Goal: Task Accomplishment & Management: Manage account settings

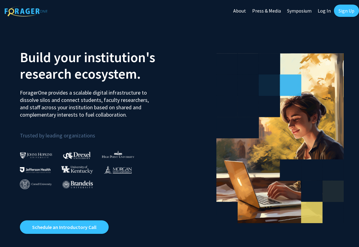
click at [323, 8] on link "Log In" at bounding box center [323, 10] width 19 height 21
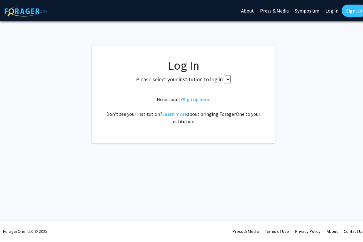
select select
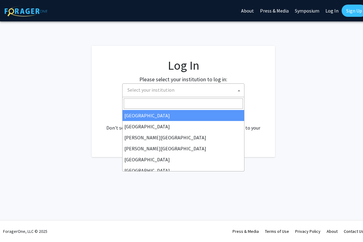
click at [161, 86] on span "Select your institution" at bounding box center [184, 90] width 119 height 13
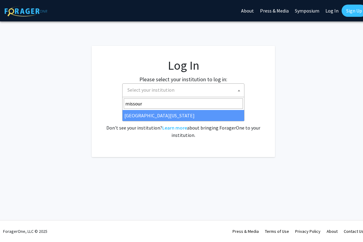
type input "missour"
select select "33"
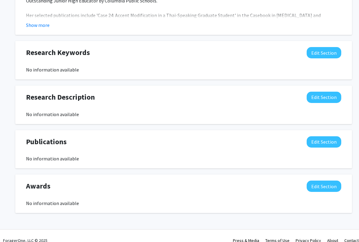
scroll to position [367, 0]
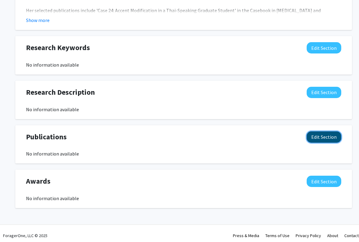
click at [331, 135] on button "Edit Section" at bounding box center [323, 137] width 35 height 11
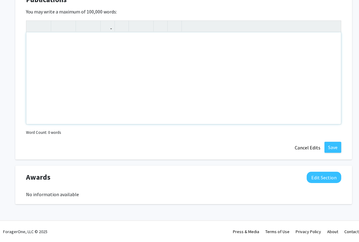
scroll to position [505, 0]
click at [46, 41] on div "Note to users with screen readers: Please deactivate our accessibility plugin f…" at bounding box center [183, 78] width 314 height 92
paste div "To enrich screen reader interactions, please activate Accessibility in Grammarl…"
type textarea "<p>[PERSON_NAME], D.R. 2017. Case 24: Accent Modification in a Thai-Speaking Gr…"
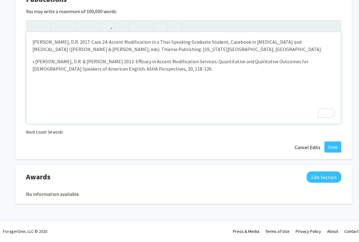
click at [35, 62] on p "• [PERSON_NAME], D.R. & [PERSON_NAME] 2013. Efficacy in Accent Modification Ser…" at bounding box center [183, 65] width 302 height 15
type textarea "<p>[PERSON_NAME], D.R. 2017. Case 24: Accent Modification in a Thai-Speaking Gr…"
click at [333, 149] on button "Save" at bounding box center [332, 147] width 17 height 11
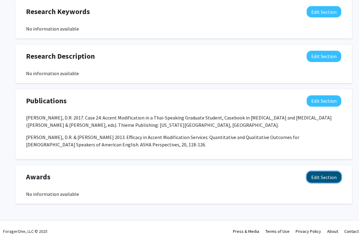
click at [320, 176] on button "Edit Section" at bounding box center [323, 177] width 35 height 11
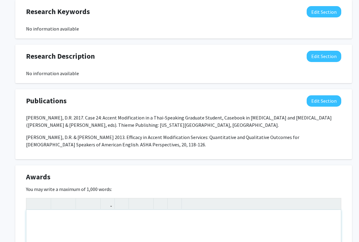
paste div "To enrich screen reader interactions, please activate Accessibility in Grammarl…"
type textarea "<p>Certificate in Clinical Competence </p><p>• School of Health Professions Awa…"
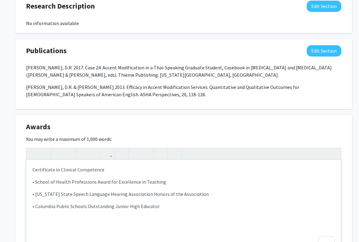
scroll to position [464, 0]
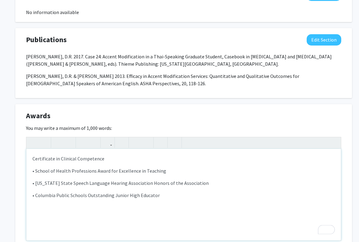
click at [35, 172] on p "• School of Health Professions Award for Excellence in Teaching" at bounding box center [183, 170] width 302 height 7
click at [35, 183] on p "• [US_STATE] State Speech Language Hearing Association Honors of the Association" at bounding box center [183, 183] width 302 height 7
click at [35, 195] on p "• Columbia Public Schools Outstanding Junior High Educator" at bounding box center [183, 195] width 302 height 7
click at [164, 195] on p "Columbia Public Schools Outstanding Junior High Educator" at bounding box center [183, 195] width 302 height 7
click at [117, 158] on p "Certificate in Clinical Competence" at bounding box center [183, 158] width 302 height 7
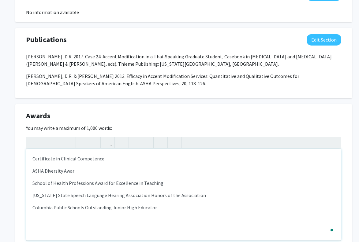
type textarea "<p>Certificate in Clinical Competence </p><p>ASHA Diversity Award</p><p>School …"
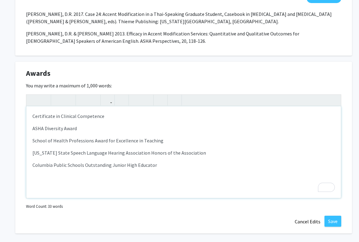
scroll to position [525, 0]
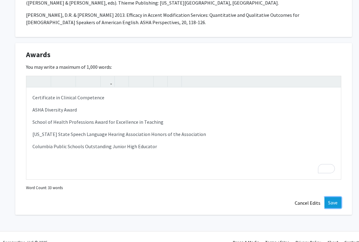
click at [330, 200] on button "Save" at bounding box center [332, 202] width 17 height 11
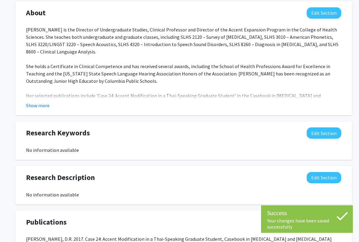
scroll to position [273, 0]
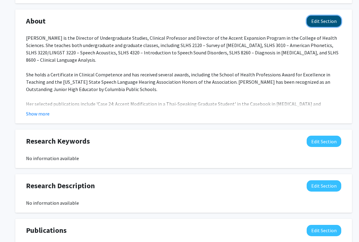
click at [329, 24] on button "Edit Section" at bounding box center [323, 21] width 35 height 11
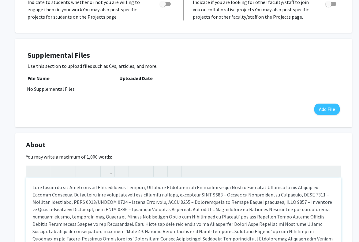
scroll to position [121, 0]
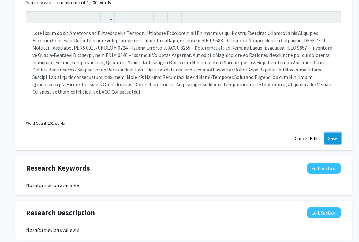
click at [329, 141] on button "Save" at bounding box center [332, 138] width 17 height 11
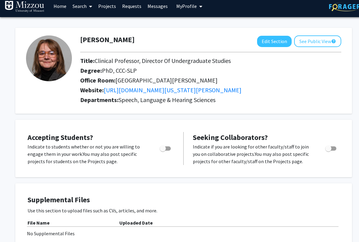
scroll to position [0, 0]
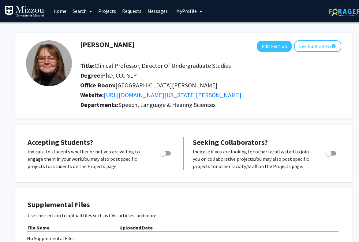
click at [87, 9] on span at bounding box center [90, 11] width 6 height 21
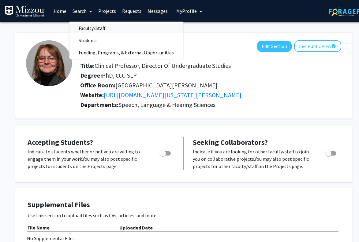
click at [99, 28] on span "Faculty/Staff" at bounding box center [91, 28] width 45 height 12
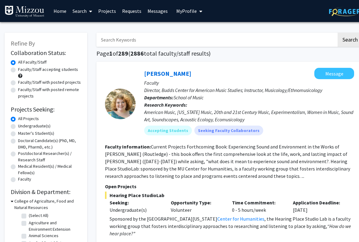
click at [149, 39] on input "Search Keywords" at bounding box center [216, 40] width 240 height 14
click at [337, 33] on button "Search" at bounding box center [349, 40] width 25 height 14
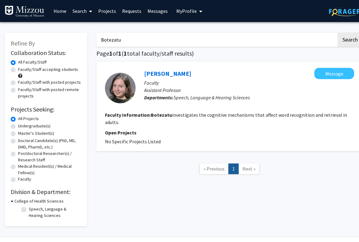
click at [123, 39] on input "Botezatu" at bounding box center [216, 40] width 240 height 14
drag, startPoint x: 123, startPoint y: 39, endPoint x: 105, endPoint y: 39, distance: 18.7
click at [105, 39] on input "Botezatu" at bounding box center [216, 40] width 240 height 14
type input "[PERSON_NAME]"
click at [337, 33] on button "Search" at bounding box center [349, 40] width 25 height 14
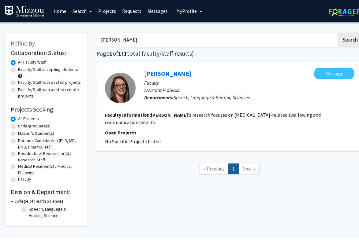
click at [29, 210] on label "Speech, Language & Hearing Sciences" at bounding box center [54, 212] width 51 height 13
click at [29, 210] on input "Speech, Language & Hearing Sciences" at bounding box center [31, 208] width 4 height 4
checkbox input "true"
drag, startPoint x: 127, startPoint y: 39, endPoint x: 92, endPoint y: 43, distance: 35.4
click at [92, 43] on div "[PERSON_NAME] Search Page 1 of 1 ( 1 total faculty/staff results) [PERSON_NAME]…" at bounding box center [229, 127] width 275 height 200
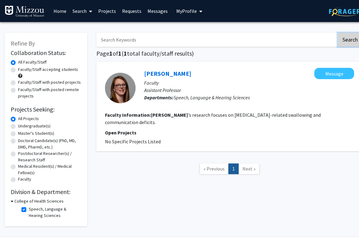
click at [344, 39] on button "Search" at bounding box center [349, 40] width 25 height 14
checkbox input "false"
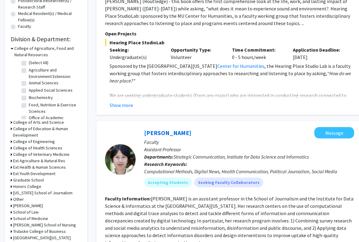
scroll to position [31, 0]
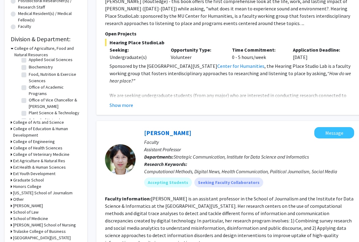
click at [11, 148] on icon at bounding box center [12, 148] width 2 height 6
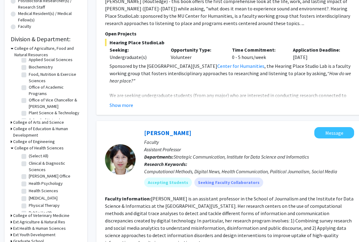
scroll to position [26, 0]
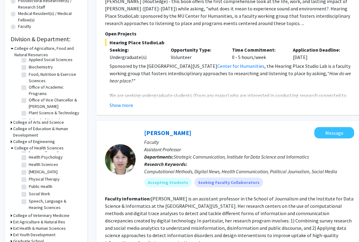
click at [29, 201] on label "Speech, Language & Hearing Sciences" at bounding box center [54, 204] width 51 height 13
click at [29, 201] on input "Speech, Language & Hearing Sciences" at bounding box center [31, 200] width 4 height 4
checkbox input "true"
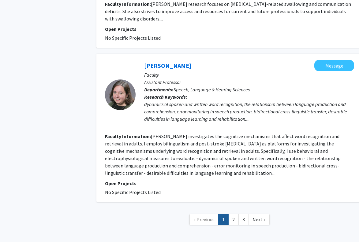
scroll to position [1223, 0]
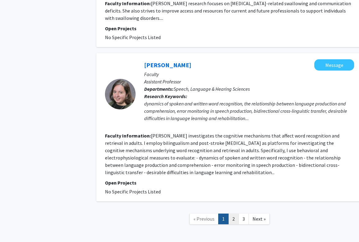
click at [234, 214] on link "2" at bounding box center [233, 219] width 10 height 11
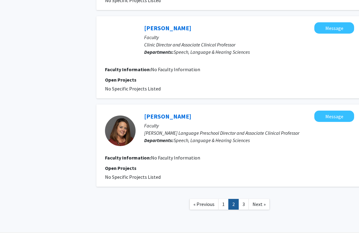
scroll to position [765, 0]
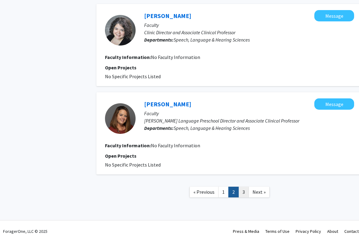
click at [240, 190] on link "3" at bounding box center [243, 192] width 10 height 11
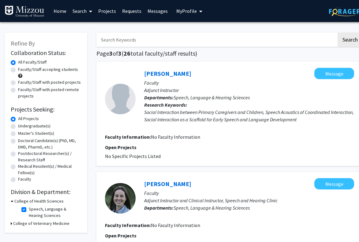
click at [62, 10] on link "Home" at bounding box center [59, 10] width 19 height 21
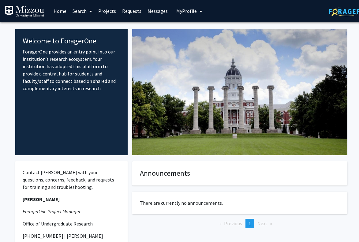
click at [181, 9] on span "My Profile" at bounding box center [186, 11] width 20 height 6
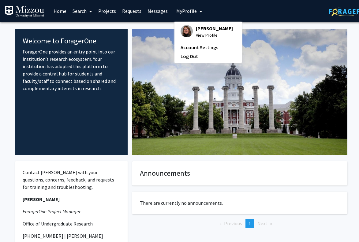
click at [213, 28] on span "[PERSON_NAME]" at bounding box center [214, 28] width 37 height 7
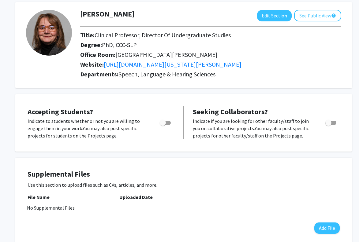
scroll to position [29, 0]
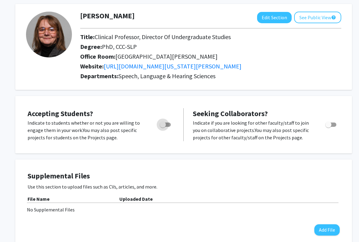
click at [167, 125] on span "Toggle" at bounding box center [165, 125] width 11 height 4
click at [163, 127] on input "Would you like to permit student requests?" at bounding box center [162, 127] width 0 height 0
click at [163, 125] on span "Toggle" at bounding box center [165, 125] width 11 height 4
click at [163, 127] on input "Would you like to permit student requests?" at bounding box center [162, 127] width 0 height 0
checkbox input "false"
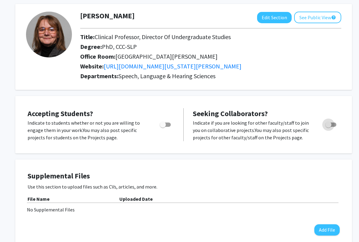
click at [335, 124] on span "Toggle" at bounding box center [330, 125] width 11 height 4
click at [328, 127] on input "Toggle" at bounding box center [328, 127] width 0 height 0
checkbox input "true"
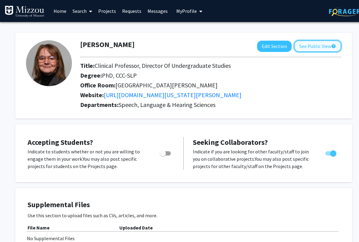
click at [320, 43] on button "See Public View help" at bounding box center [317, 46] width 47 height 12
